Goal: Find specific page/section: Find specific page/section

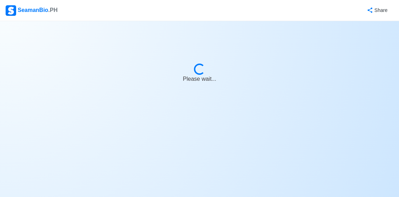
select select "Wiper"
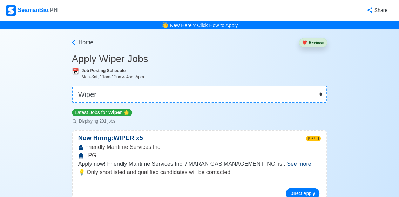
click at [14, 8] on img at bounding box center [11, 10] width 11 height 11
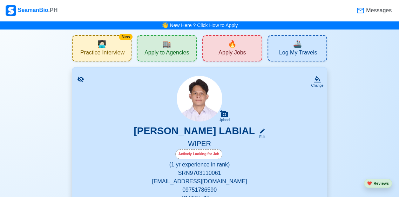
click at [389, 12] on span "Messages" at bounding box center [378, 10] width 27 height 8
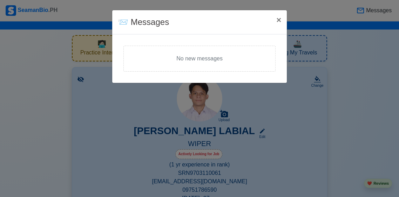
click at [281, 19] on span "×" at bounding box center [279, 19] width 5 height 9
